Goal: Information Seeking & Learning: Learn about a topic

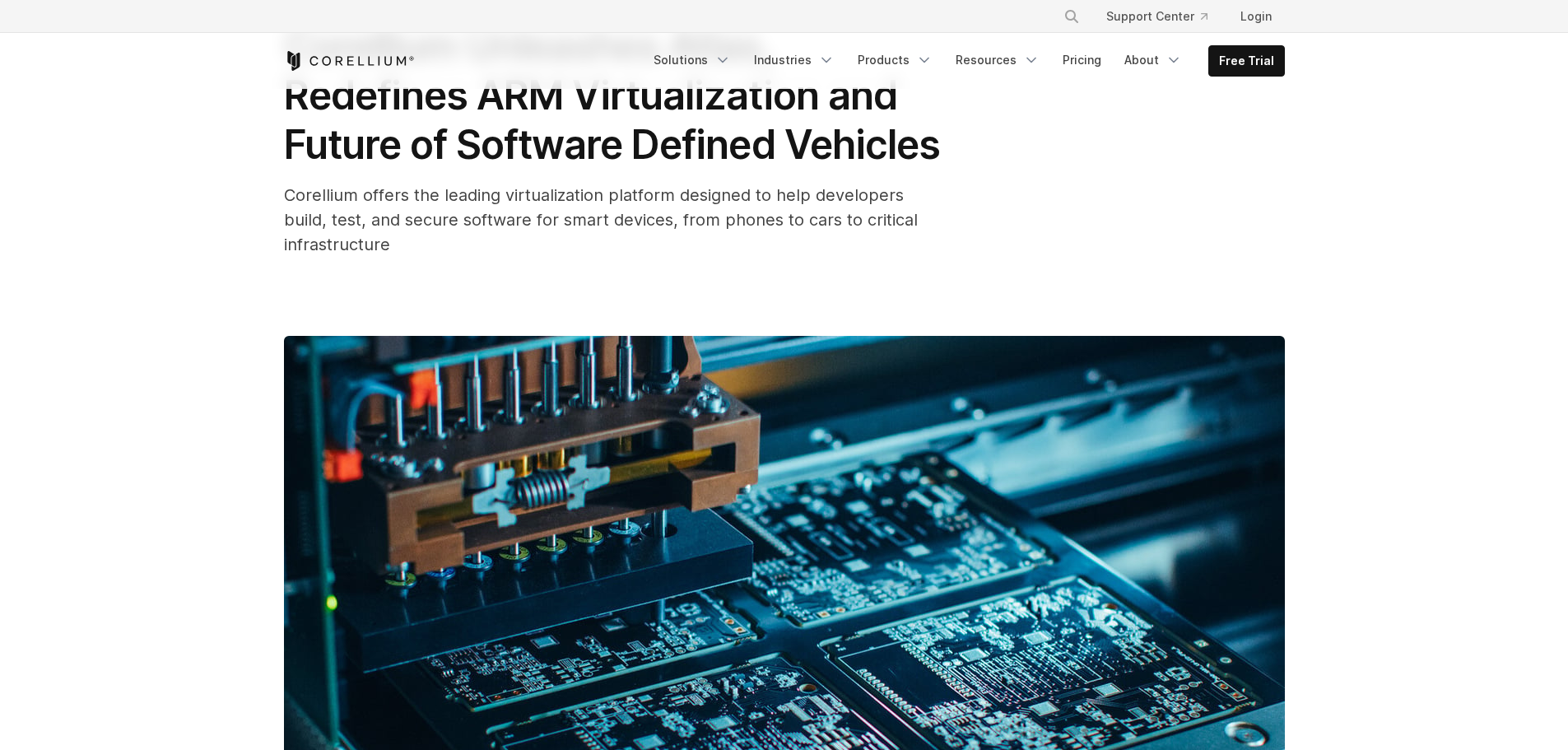
scroll to position [164, 0]
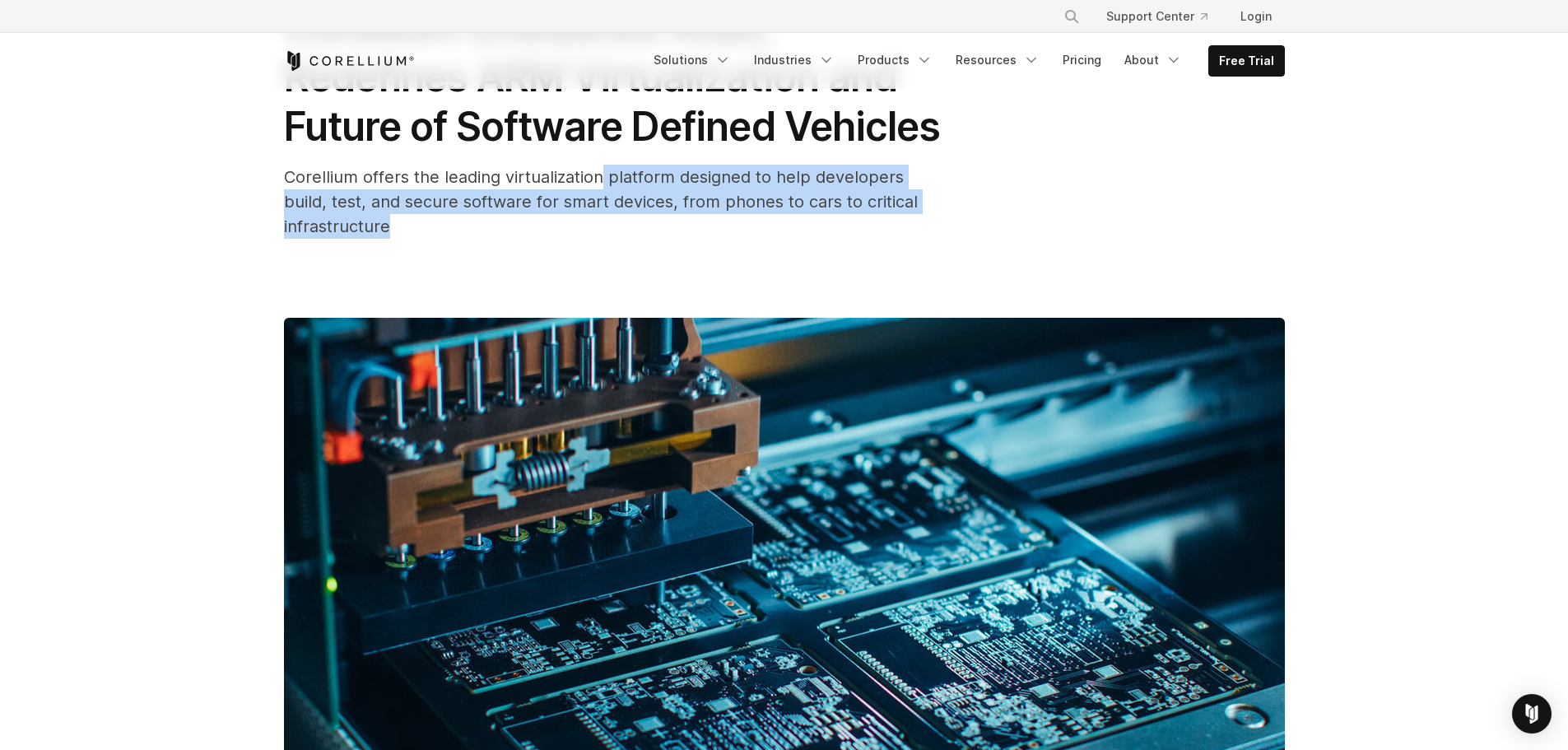
drag, startPoint x: 605, startPoint y: 230, endPoint x: 758, endPoint y: 275, distance: 159.5
click at [758, 239] on div "Corellium offers the leading virtualization platform designed to help developer…" at bounding box center [613, 201] width 659 height 74
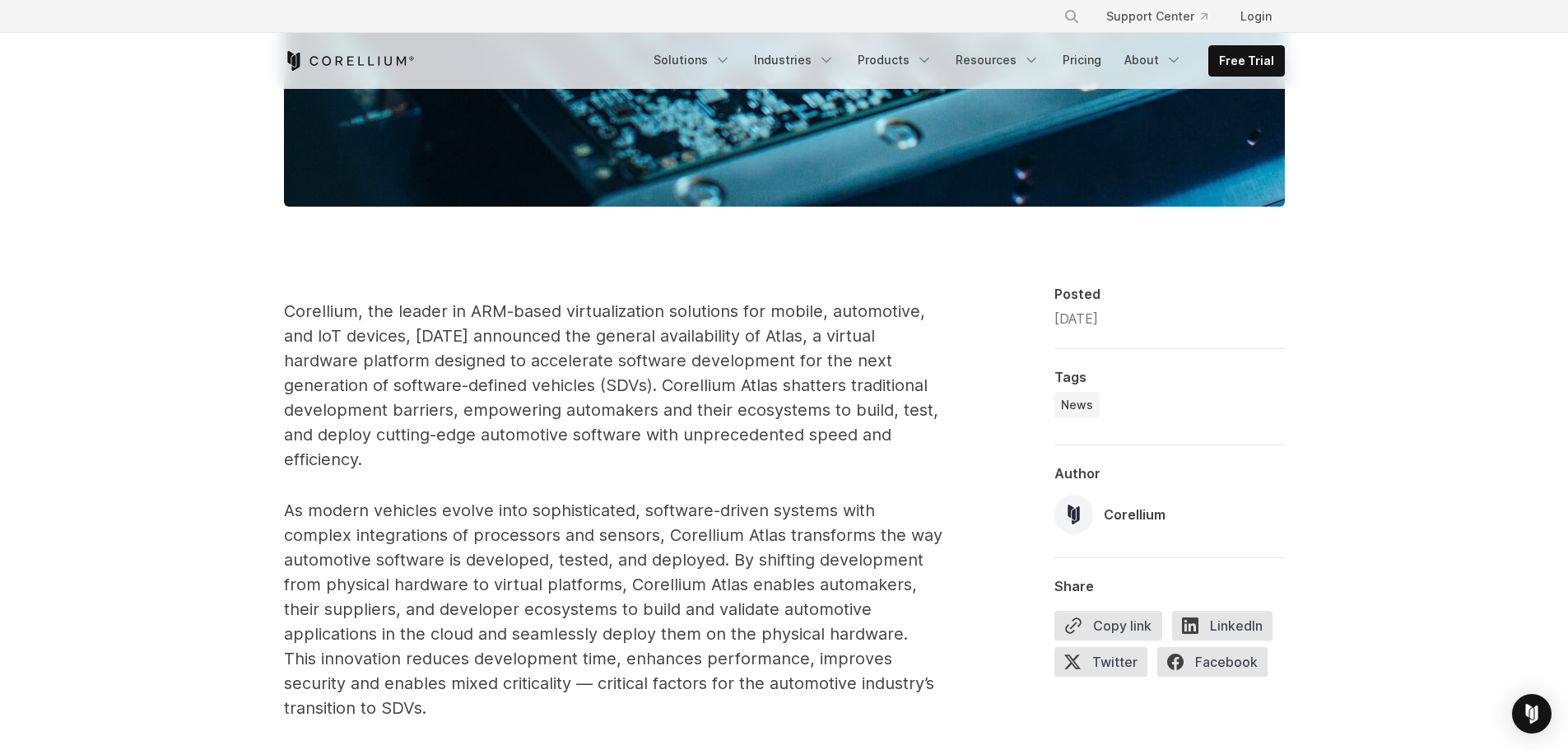
scroll to position [905, 0]
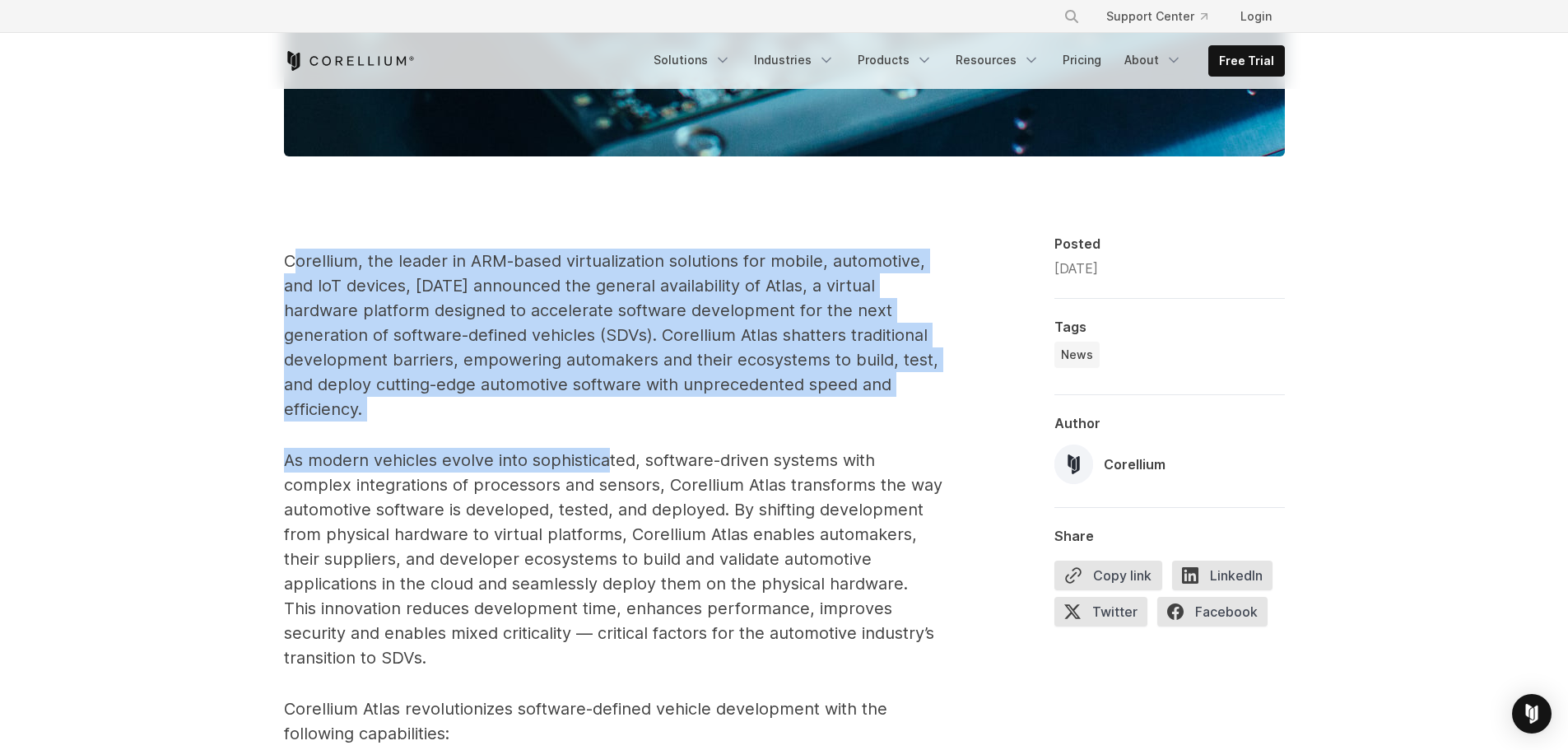
drag, startPoint x: 294, startPoint y: 297, endPoint x: 608, endPoint y: 477, distance: 361.9
click at [733, 422] on p "Corellium, the leader in ARM-based virtualization solutions for mobile, automot…" at bounding box center [613, 335] width 659 height 173
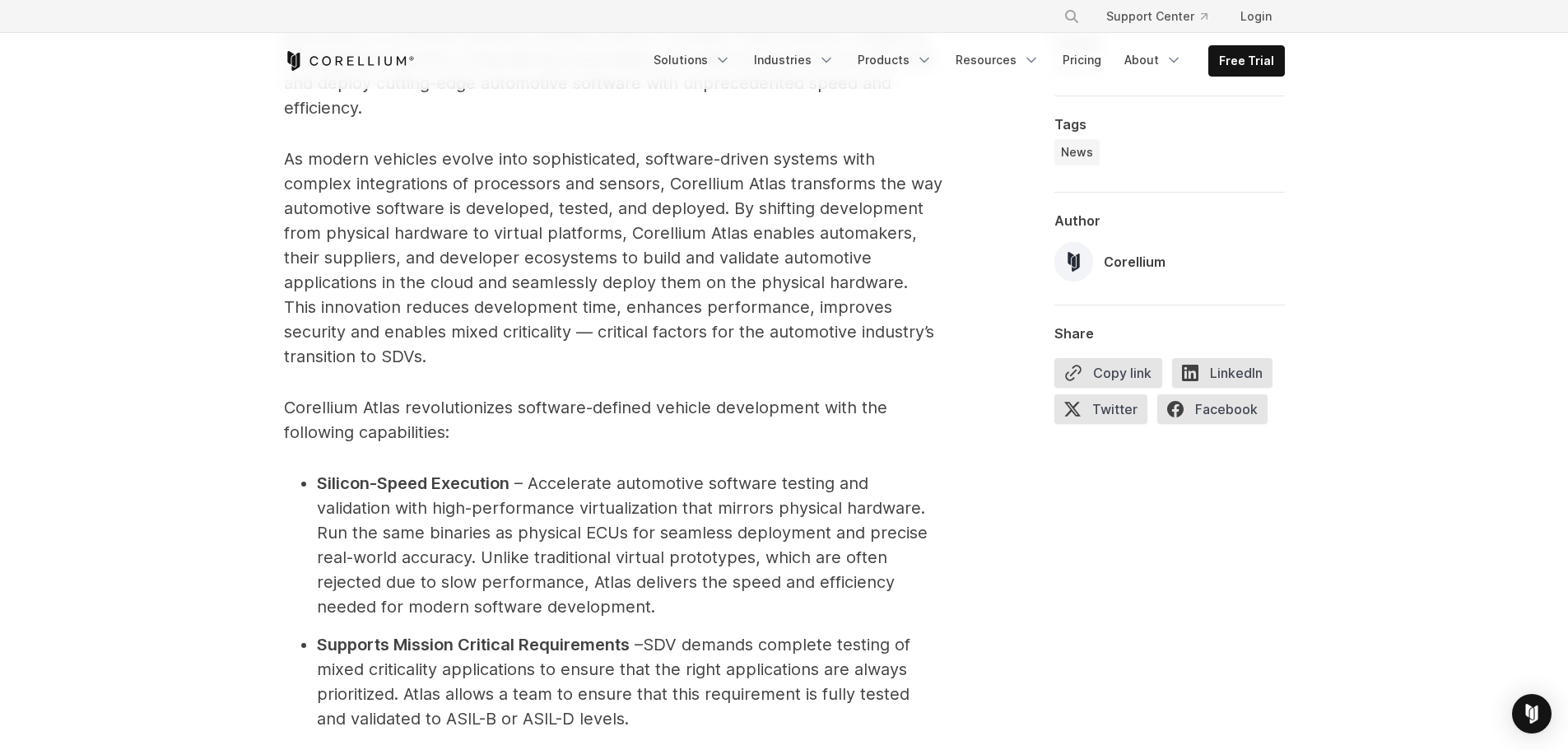
scroll to position [1235, 0]
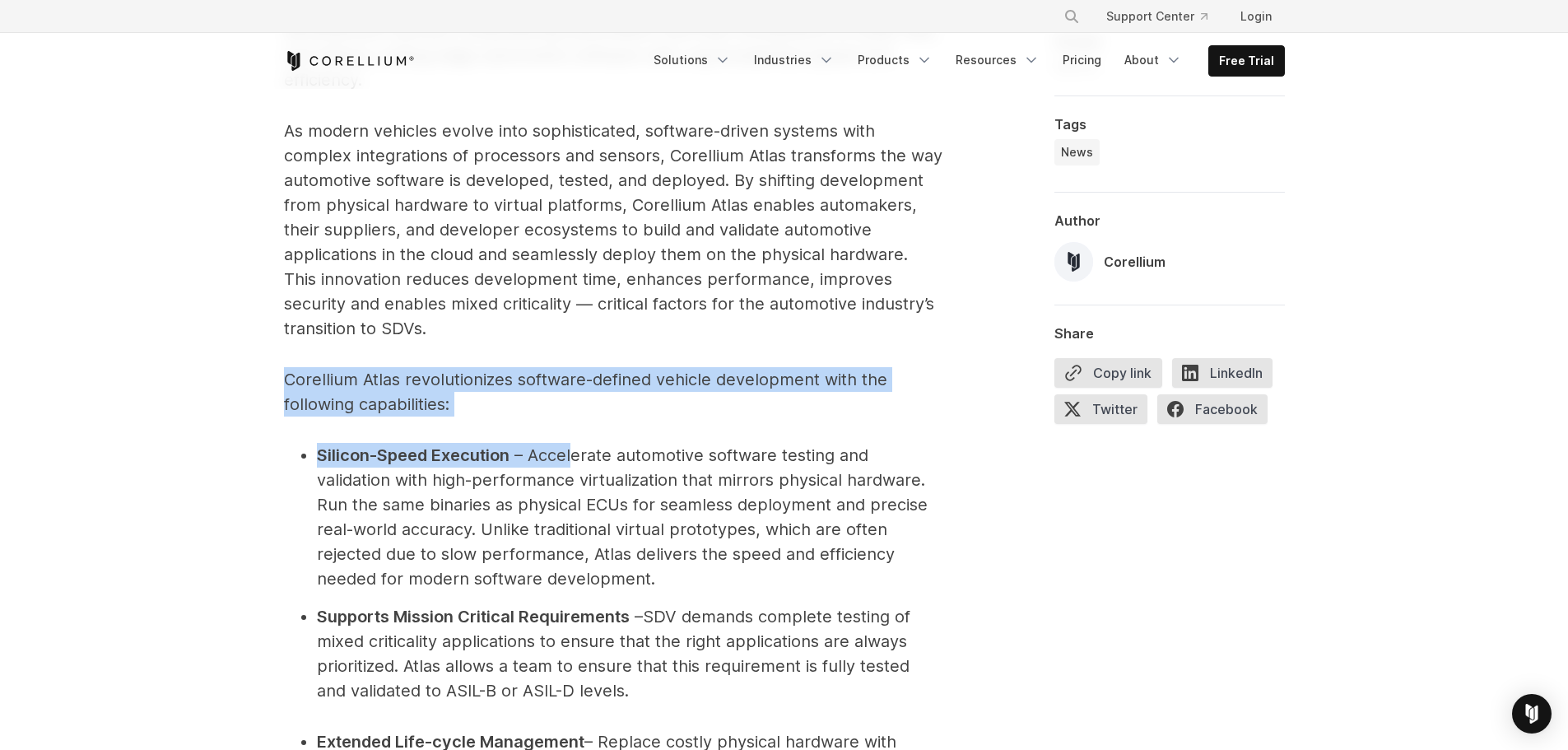
click at [689, 417] on p "Corellium Atlas revolutionizes software-defined vehicle development with the fo…" at bounding box center [613, 391] width 659 height 49
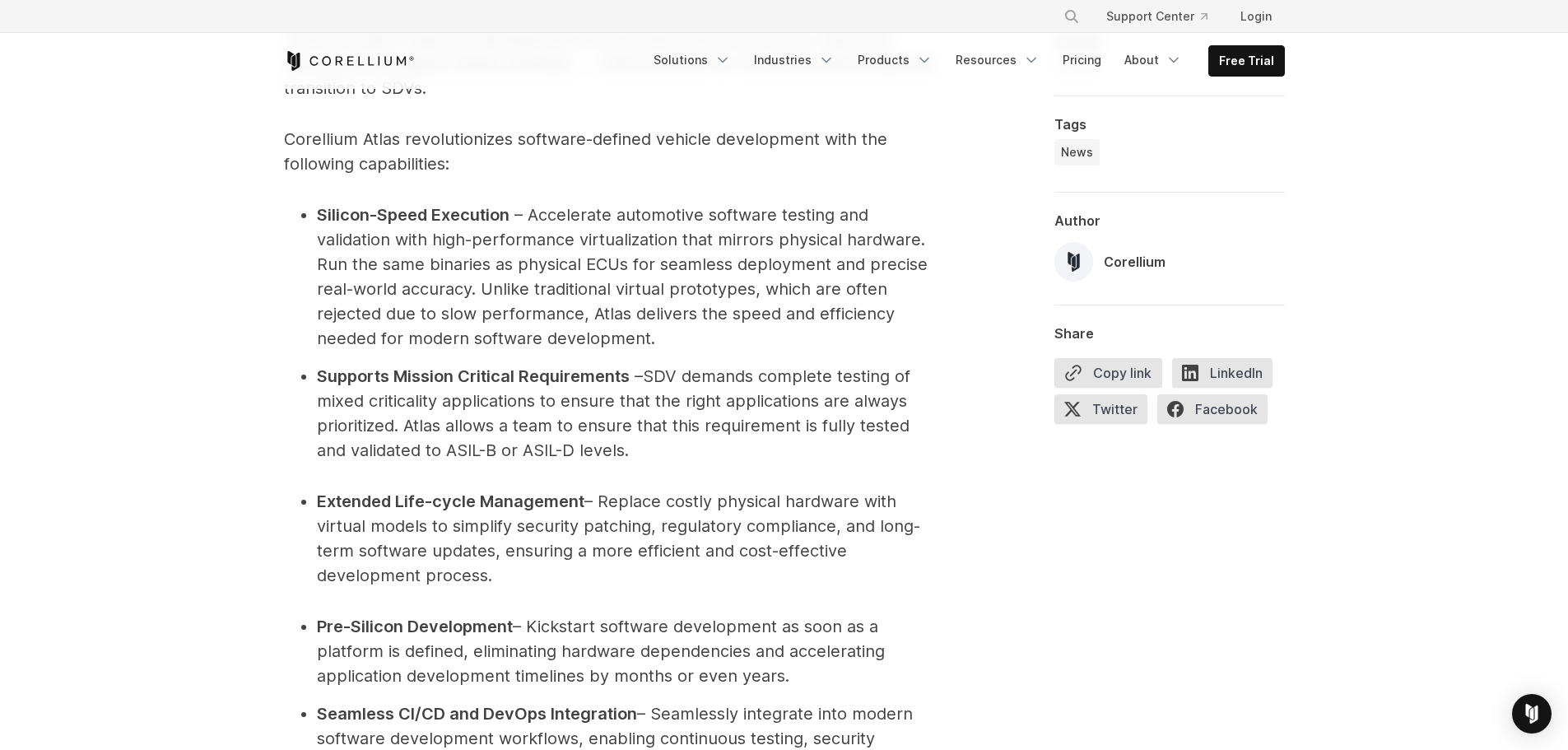
scroll to position [1481, 0]
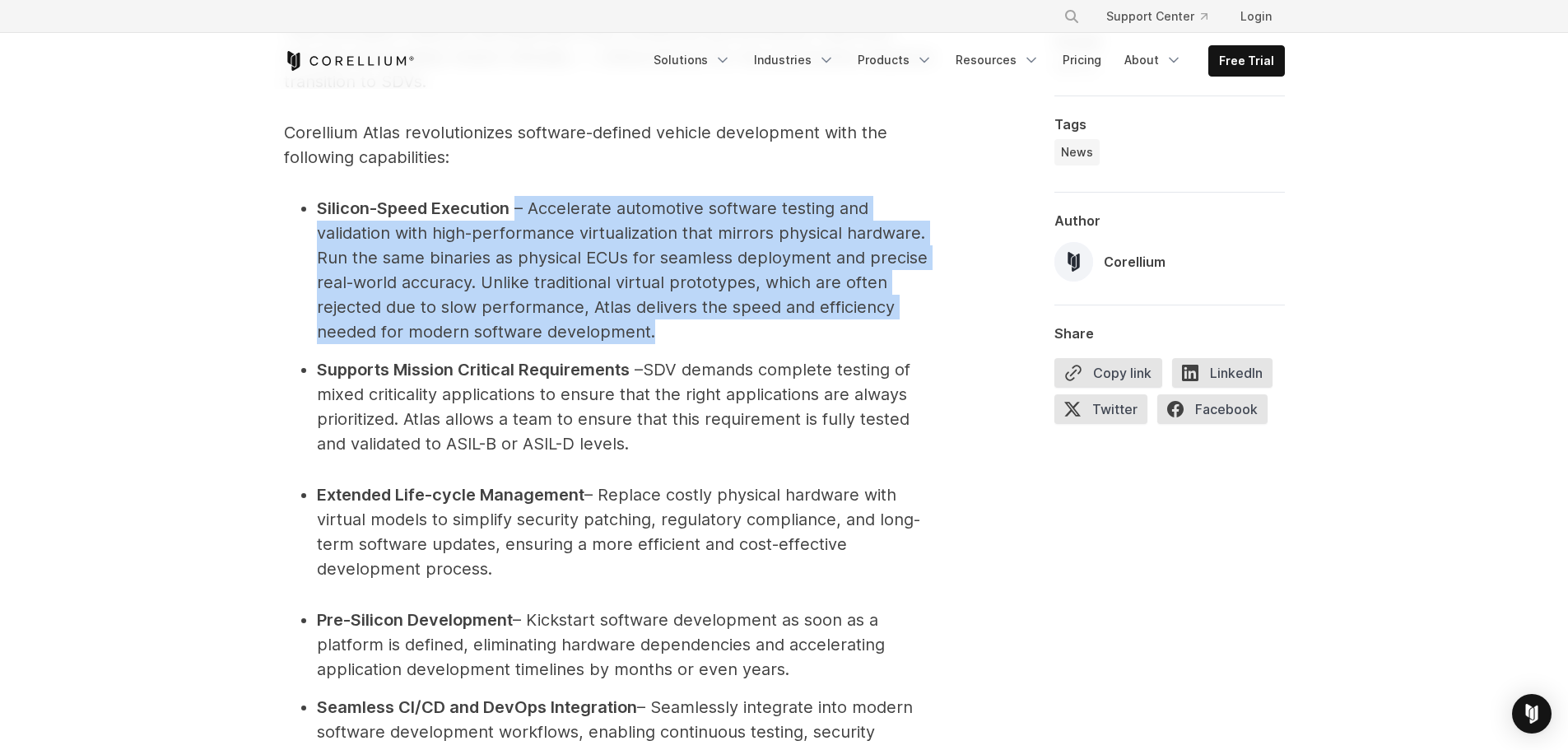
drag, startPoint x: 513, startPoint y: 257, endPoint x: 767, endPoint y: 385, distance: 284.4
click at [767, 344] on li "Silicon-Speed Execution – Accelerate automotive software testing and validation…" at bounding box center [629, 269] width 625 height 148
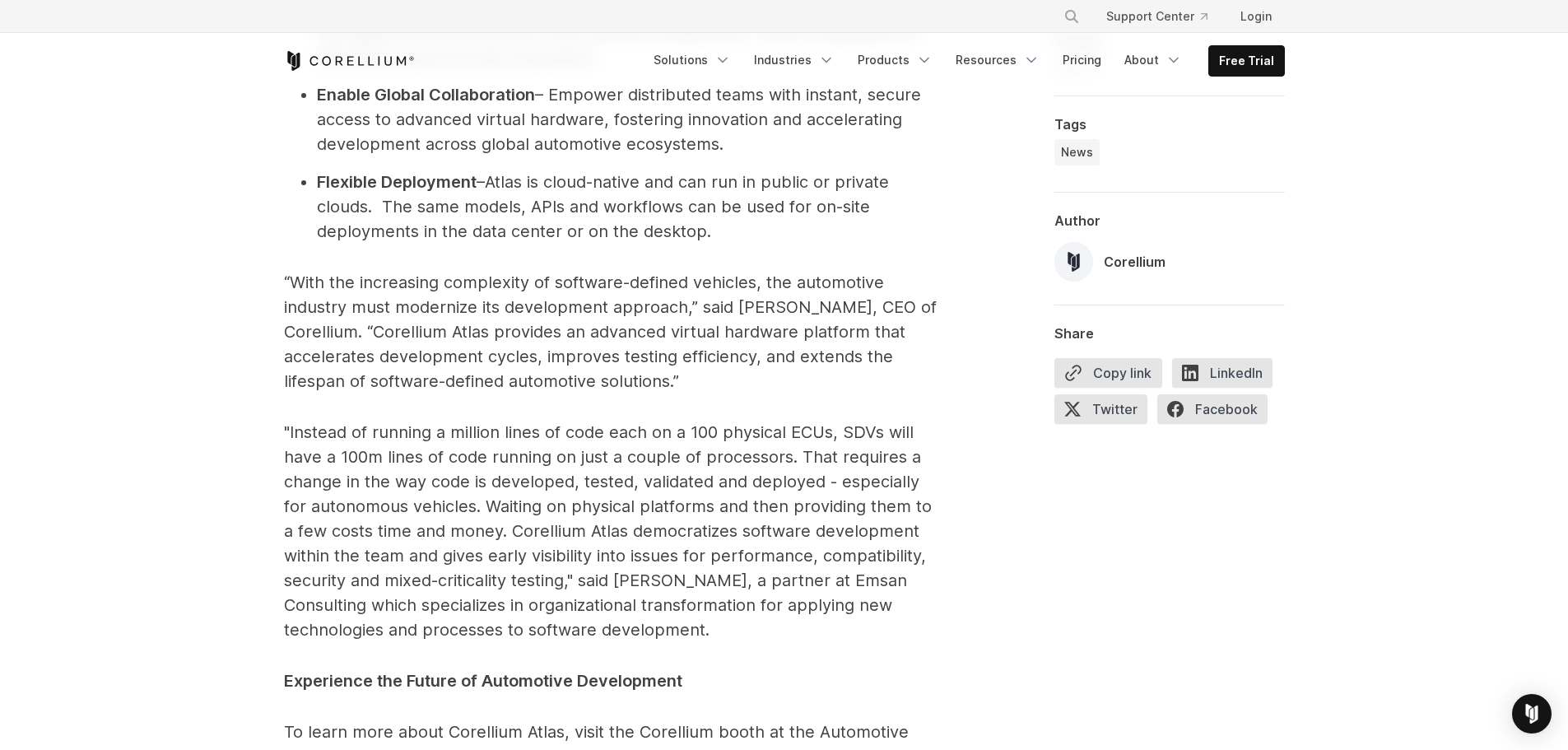
scroll to position [2304, 0]
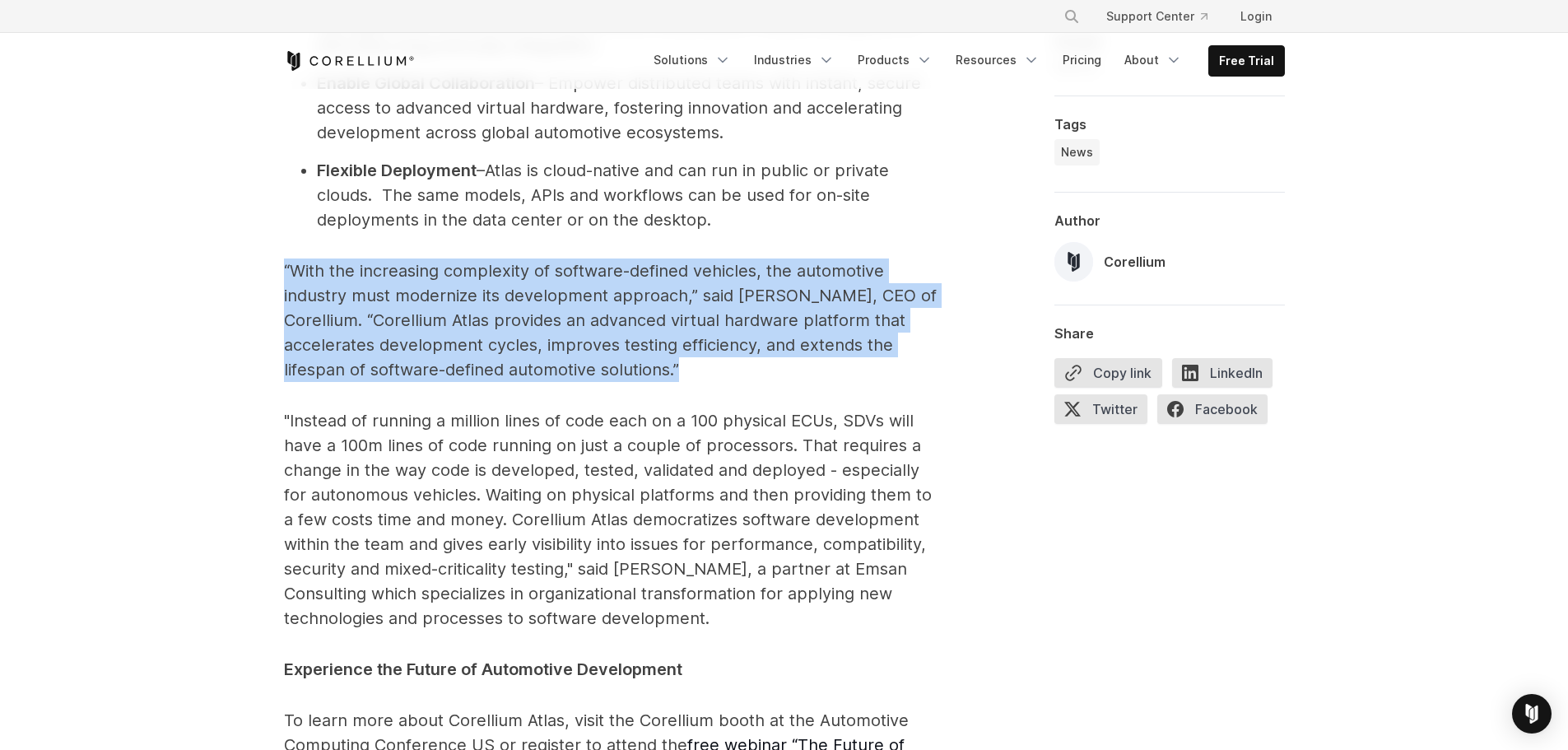
drag, startPoint x: 258, startPoint y: 317, endPoint x: 802, endPoint y: 422, distance: 554.0
click at [802, 382] on p "“With the increasing complexity of software-defined vehicles, the automotive in…" at bounding box center [613, 320] width 659 height 124
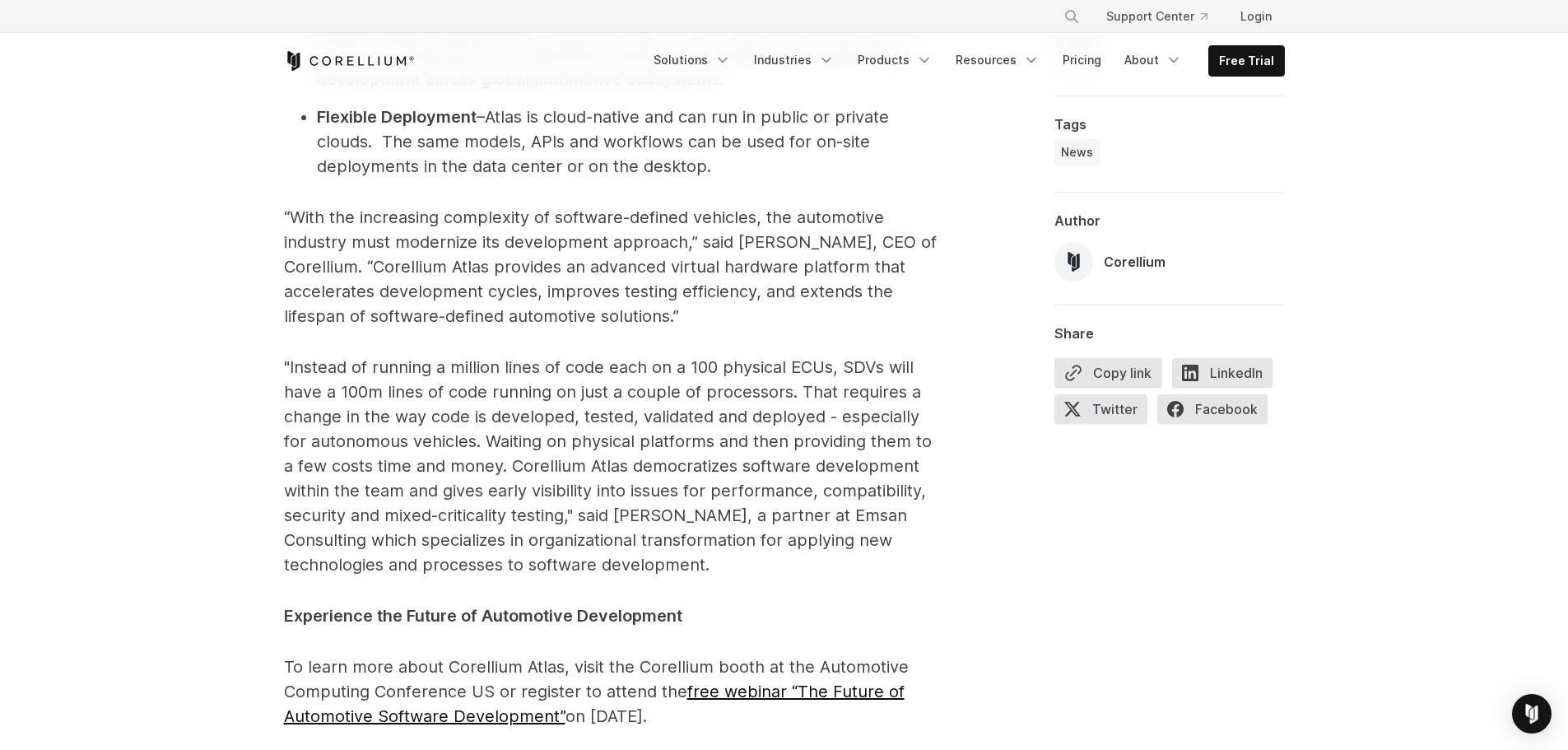
scroll to position [2387, 0]
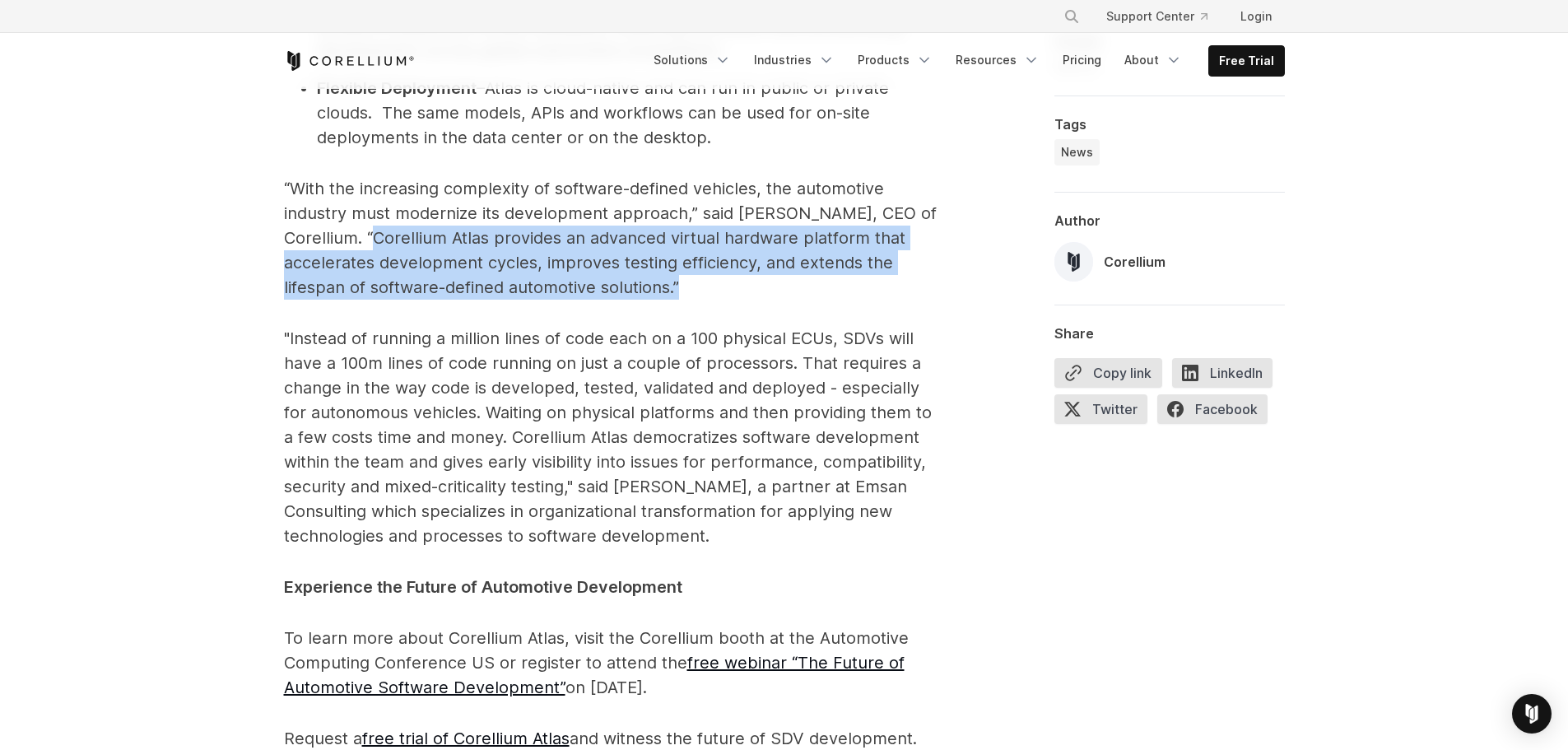
drag, startPoint x: 389, startPoint y: 288, endPoint x: 807, endPoint y: 341, distance: 421.3
click at [807, 300] on p "“With the increasing complexity of software-defined vehicles, the automotive in…" at bounding box center [613, 238] width 659 height 124
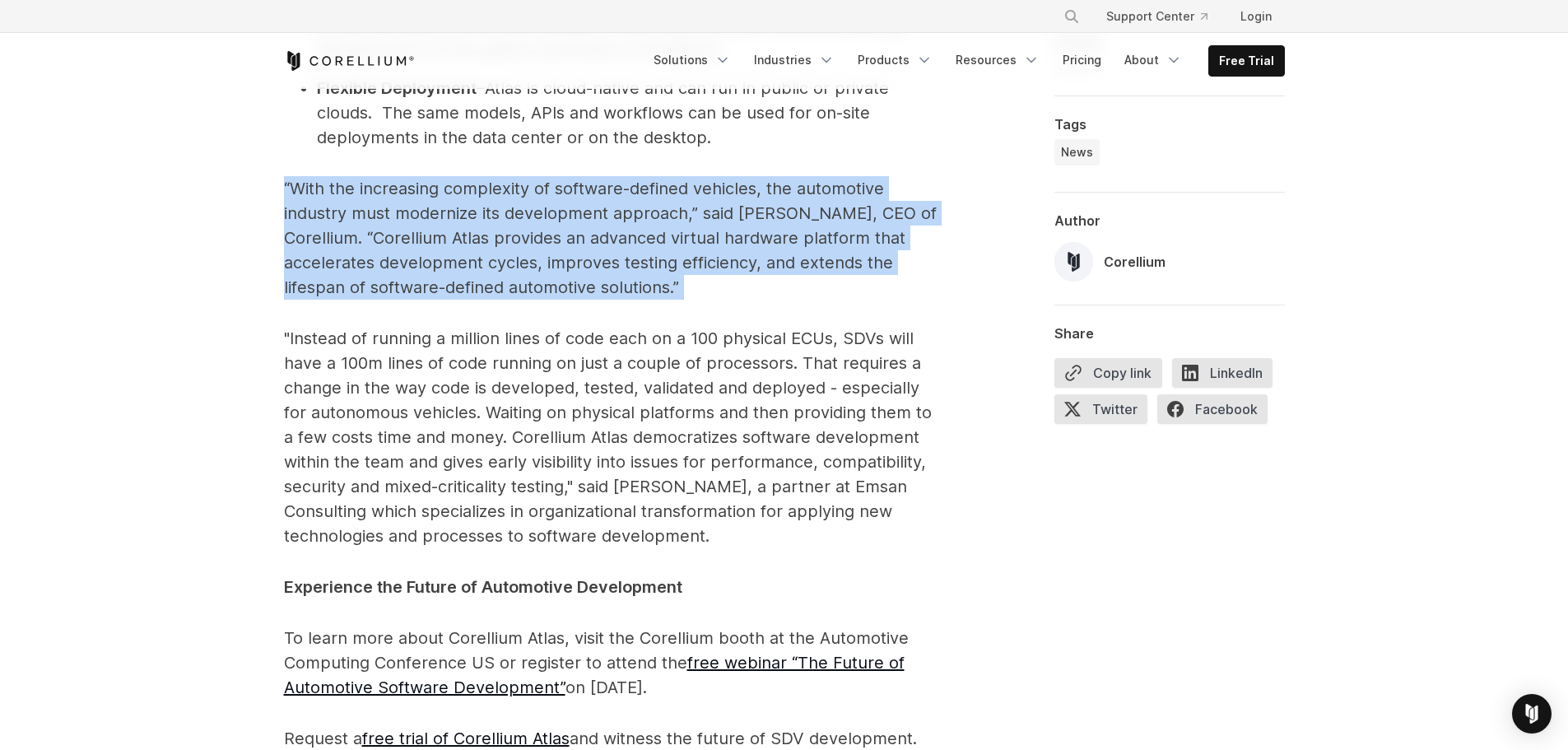
drag, startPoint x: 803, startPoint y: 342, endPoint x: 151, endPoint y: 230, distance: 661.5
drag, startPoint x: 221, startPoint y: 219, endPoint x: 850, endPoint y: 332, distance: 639.1
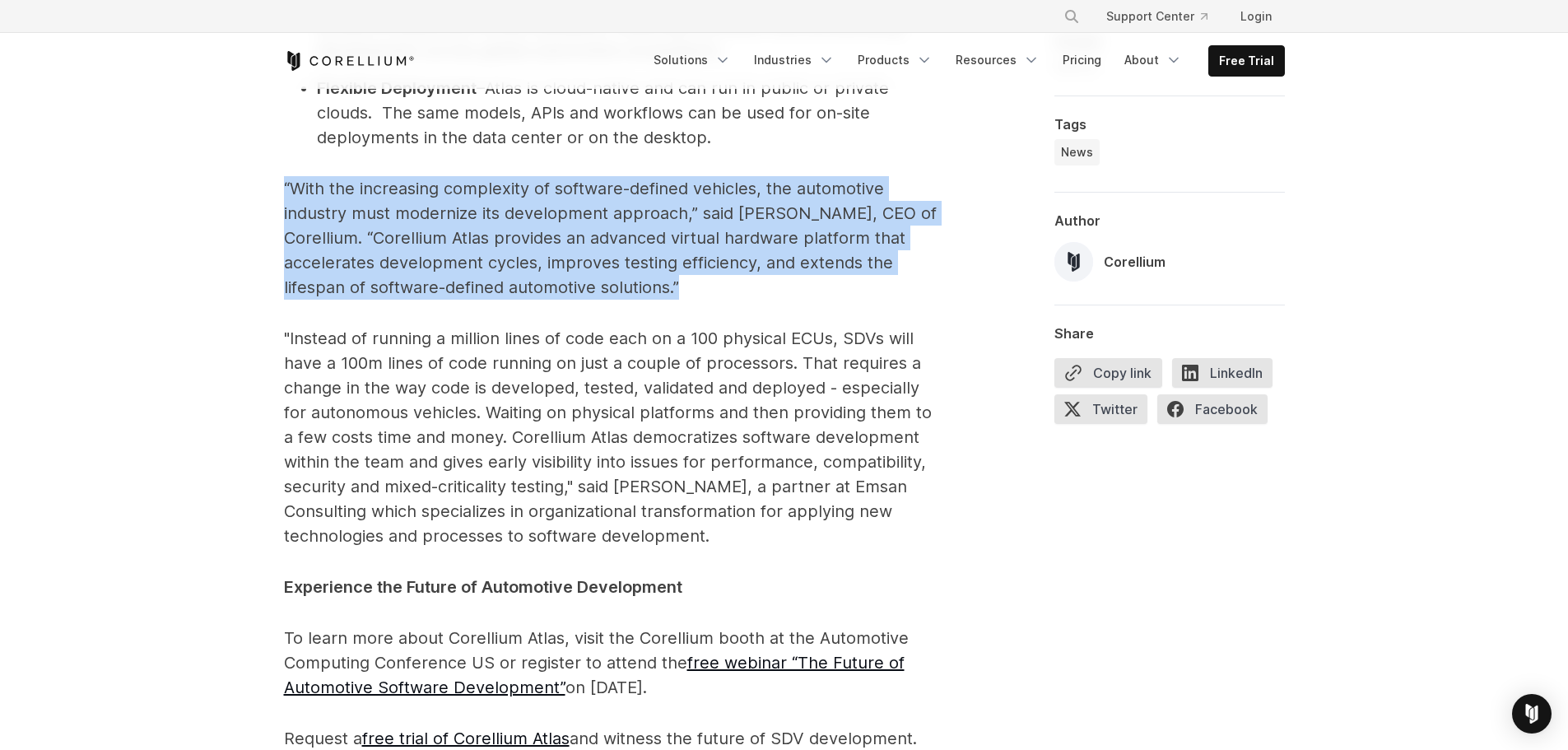
click at [850, 300] on p "“With the increasing complexity of software-defined vehicles, the automotive in…" at bounding box center [613, 238] width 659 height 124
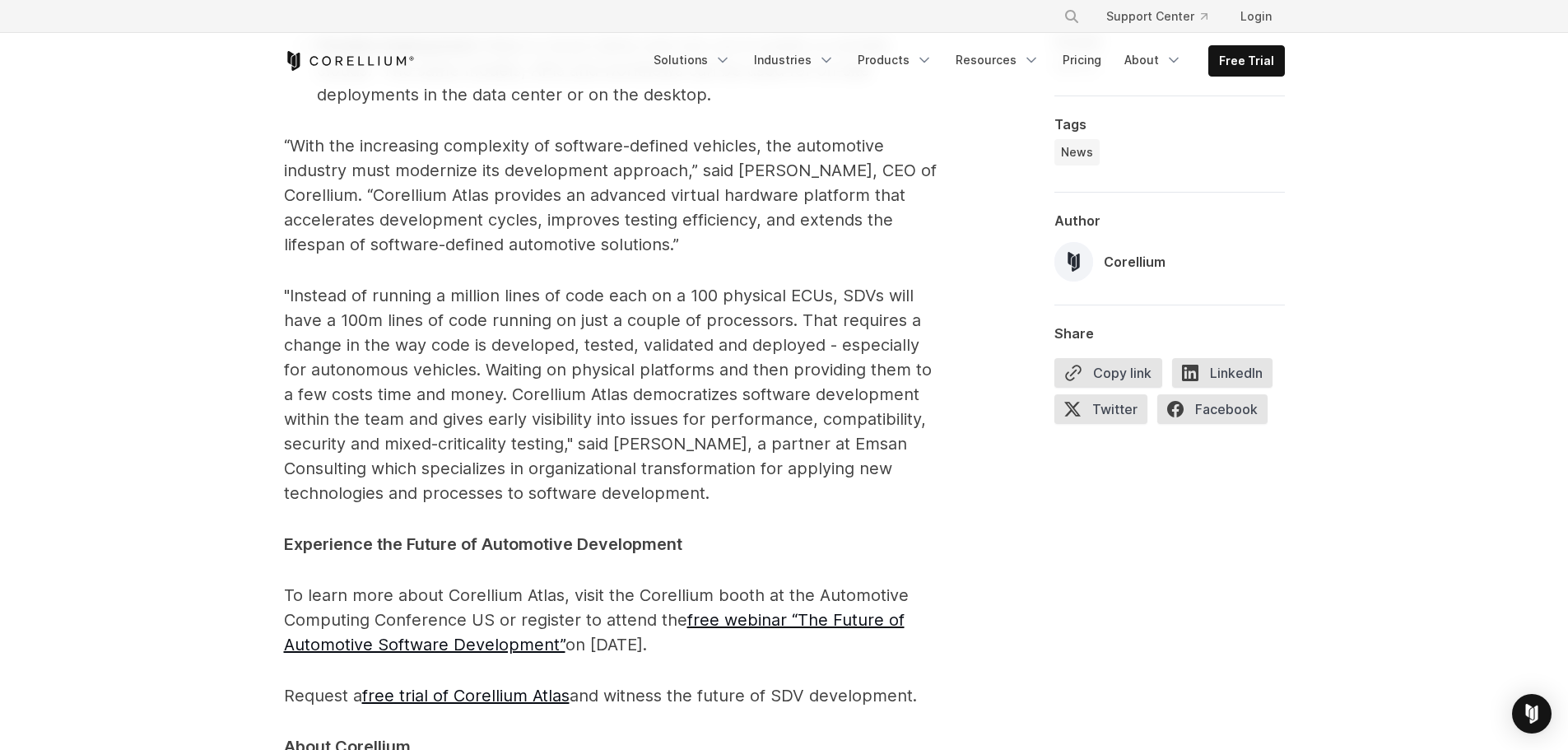
scroll to position [2469, 0]
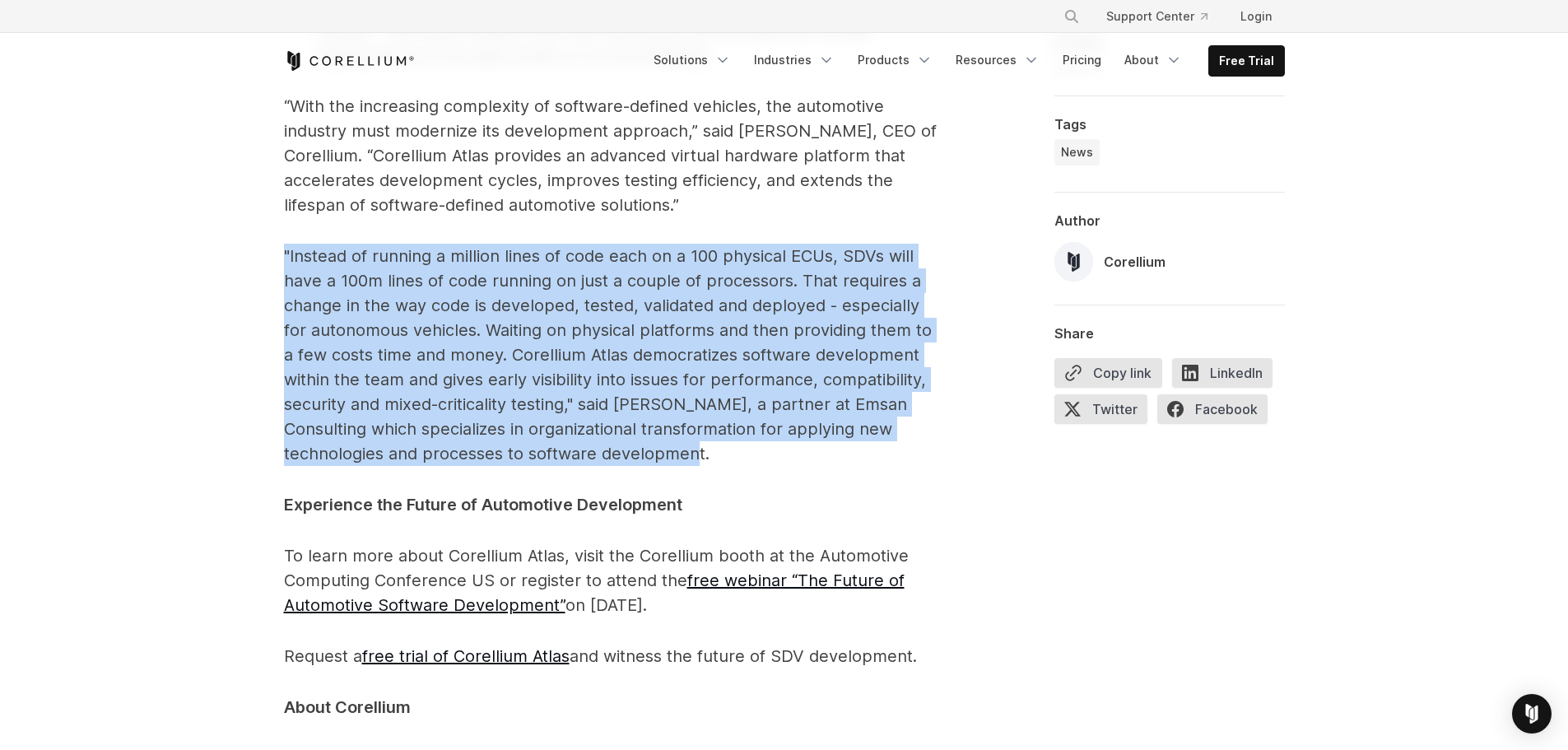
drag, startPoint x: 236, startPoint y: 297, endPoint x: 759, endPoint y: 496, distance: 559.6
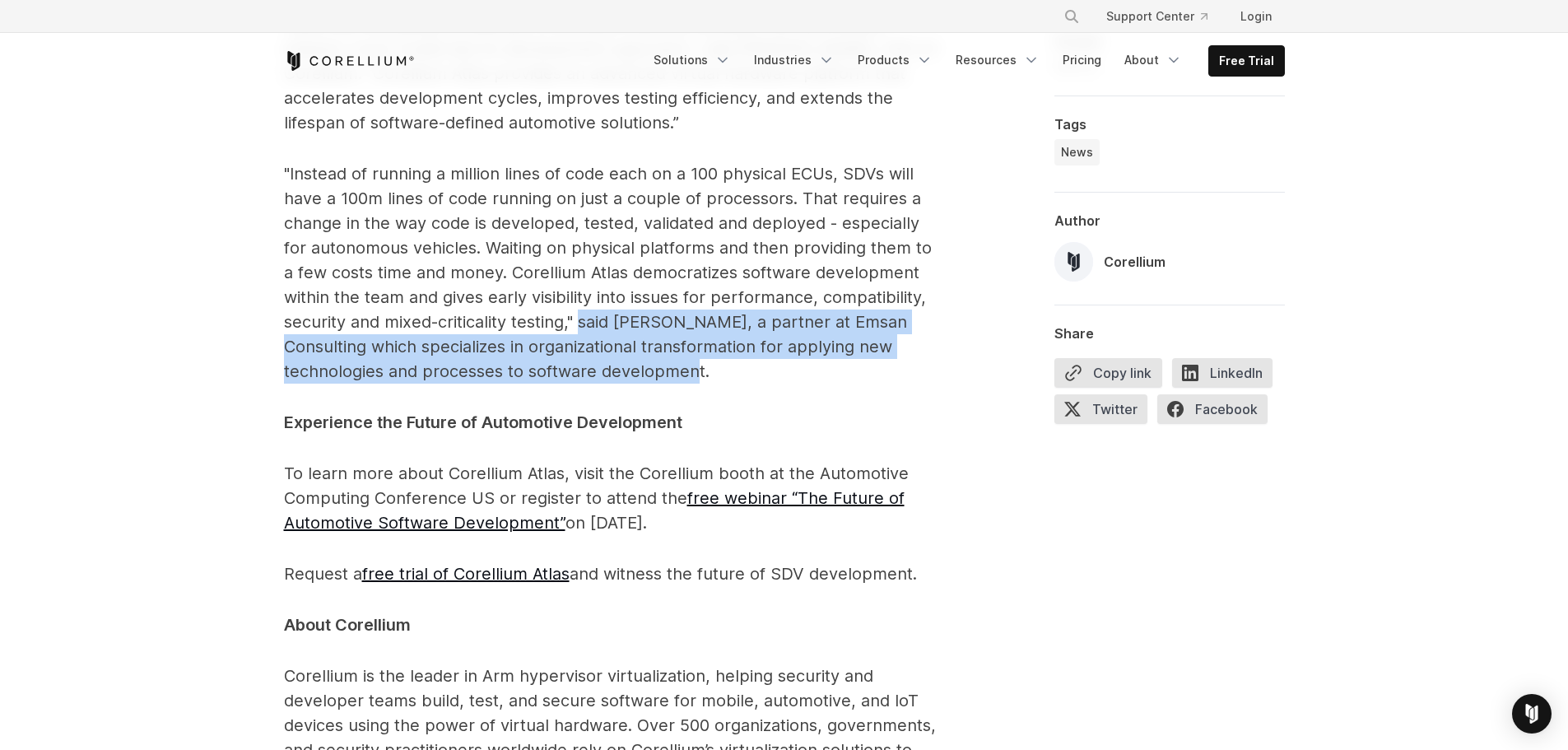
drag, startPoint x: 581, startPoint y: 366, endPoint x: 830, endPoint y: 425, distance: 255.9
click at [829, 383] on p ""Instead of running a million lines of code each on a 100 physical ECUs, SDVs w…" at bounding box center [613, 272] width 659 height 222
click at [830, 383] on p ""Instead of running a million lines of code each on a 100 physical ECUs, SDVs w…" at bounding box center [613, 272] width 659 height 222
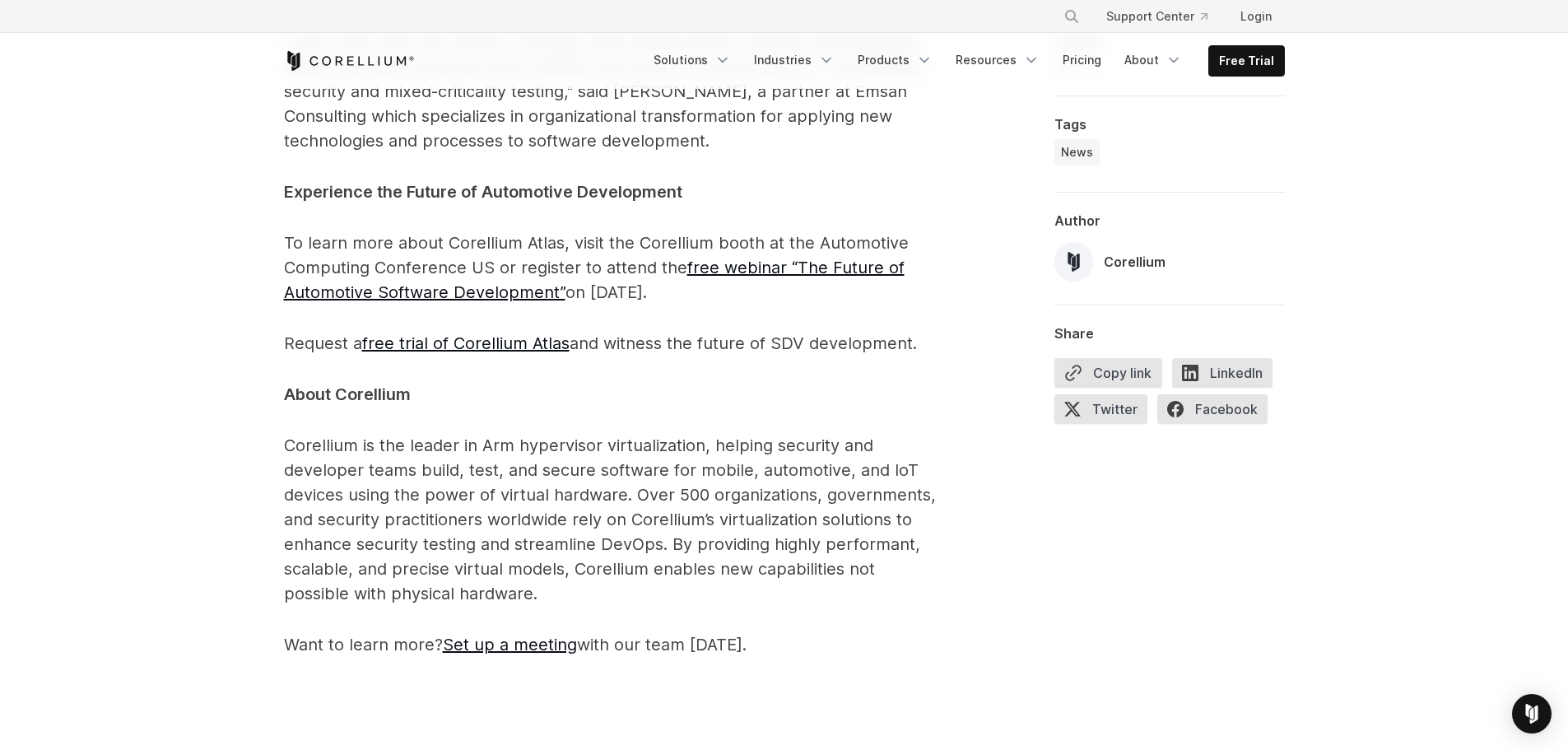
scroll to position [2798, 0]
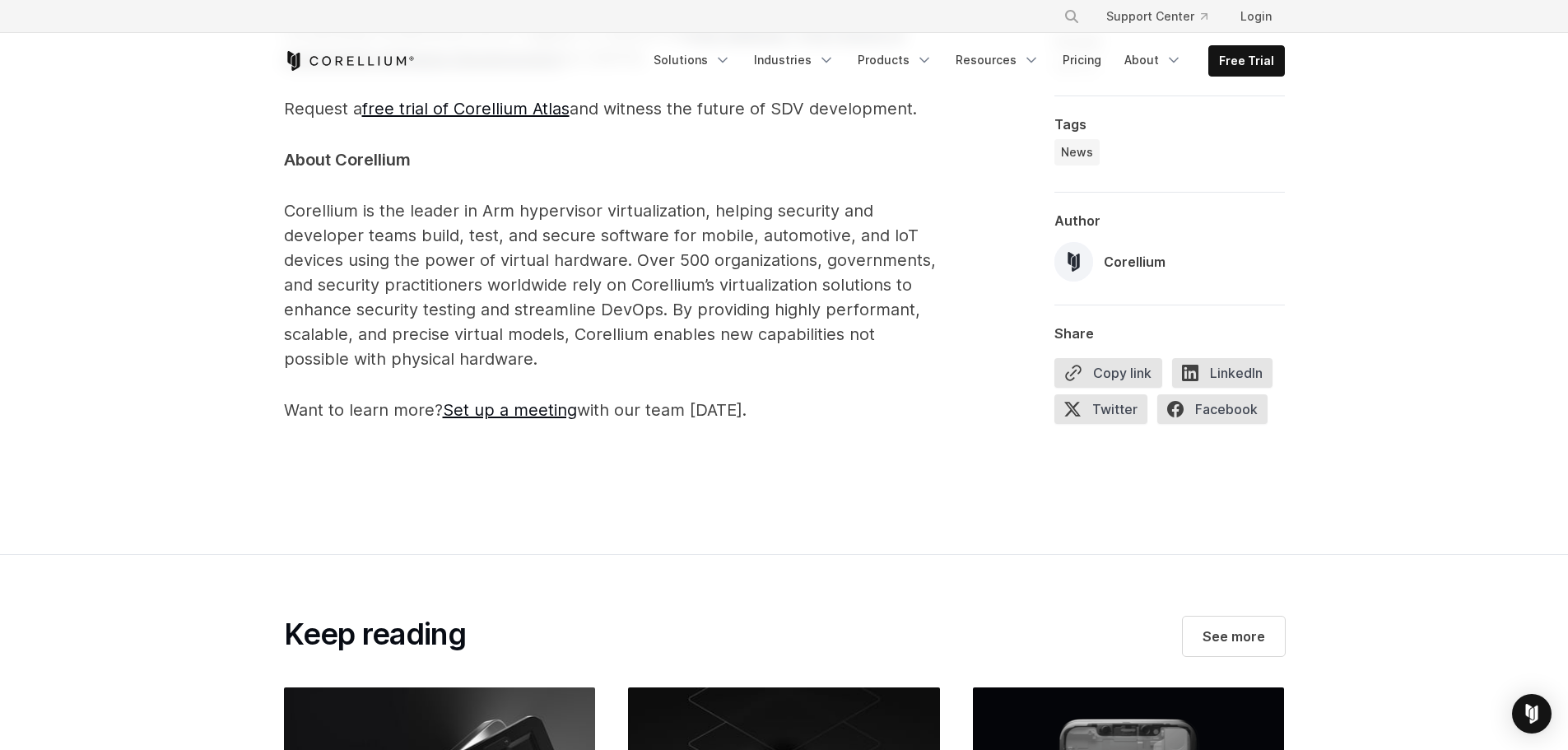
scroll to position [3045, 0]
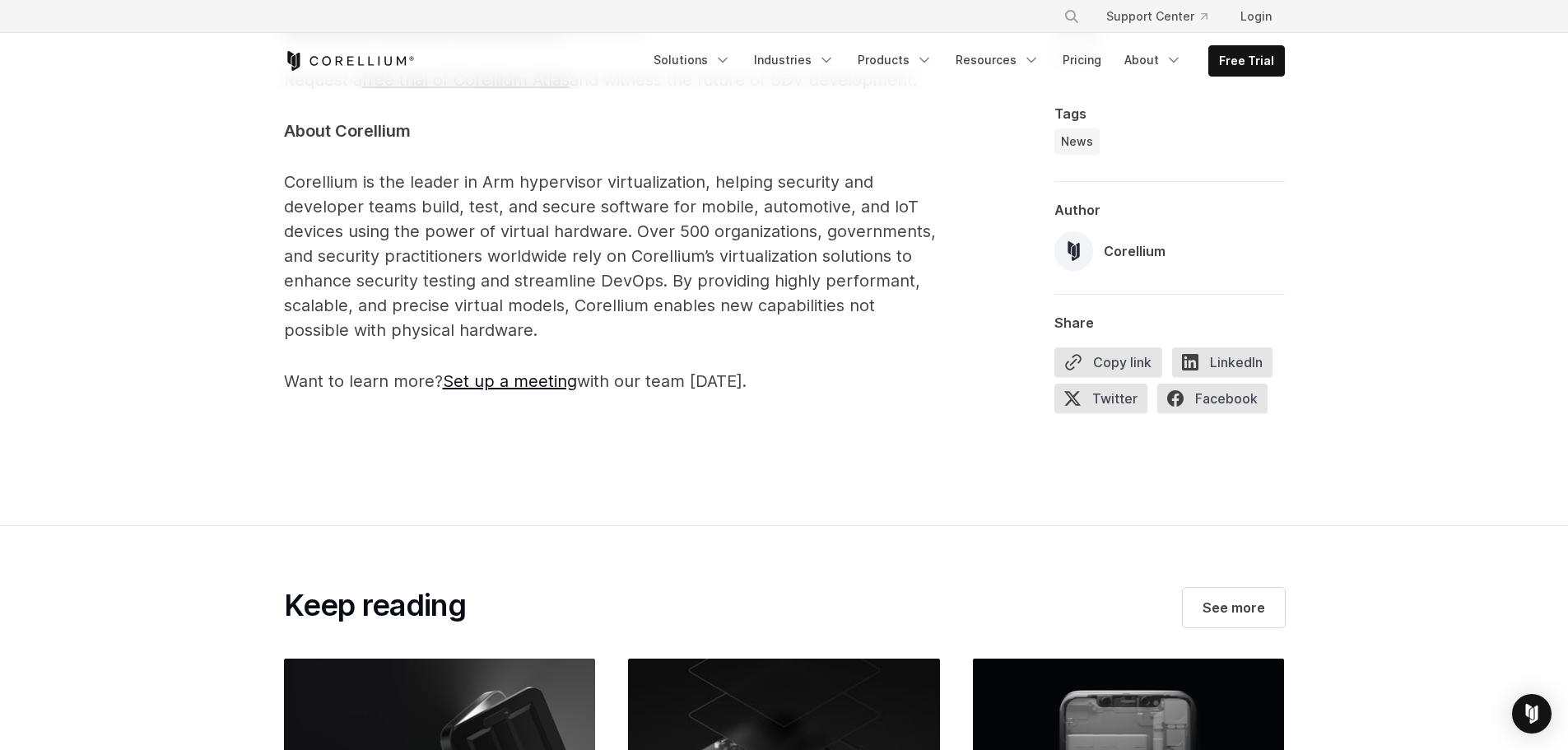
drag, startPoint x: 214, startPoint y: 221, endPoint x: 772, endPoint y: 368, distance: 577.0
click at [772, 342] on p "Corellium is the leader in Arm hypervisor virtualization, helping security and …" at bounding box center [613, 256] width 659 height 173
click at [785, 342] on p "Corellium is the leader in Arm hypervisor virtualization, helping security and …" at bounding box center [613, 256] width 659 height 173
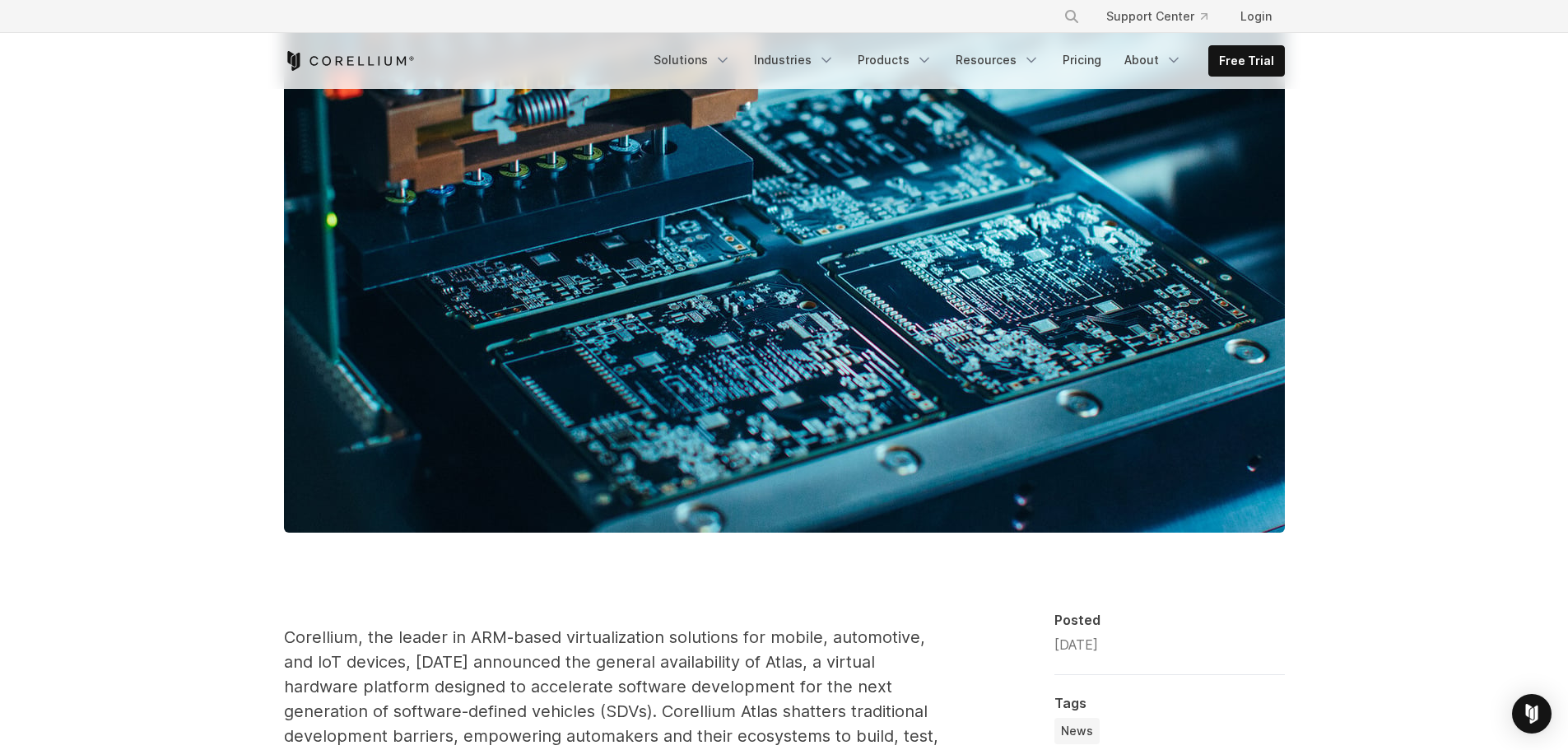
scroll to position [0, 0]
